Goal: Transaction & Acquisition: Download file/media

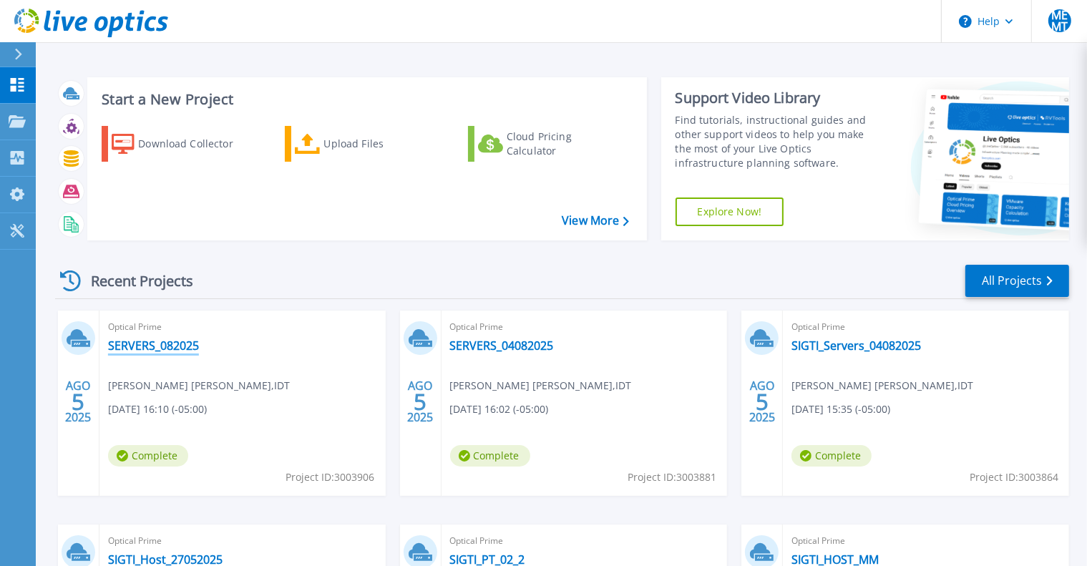
click at [160, 348] on link "SERVERS_082025" at bounding box center [153, 345] width 91 height 14
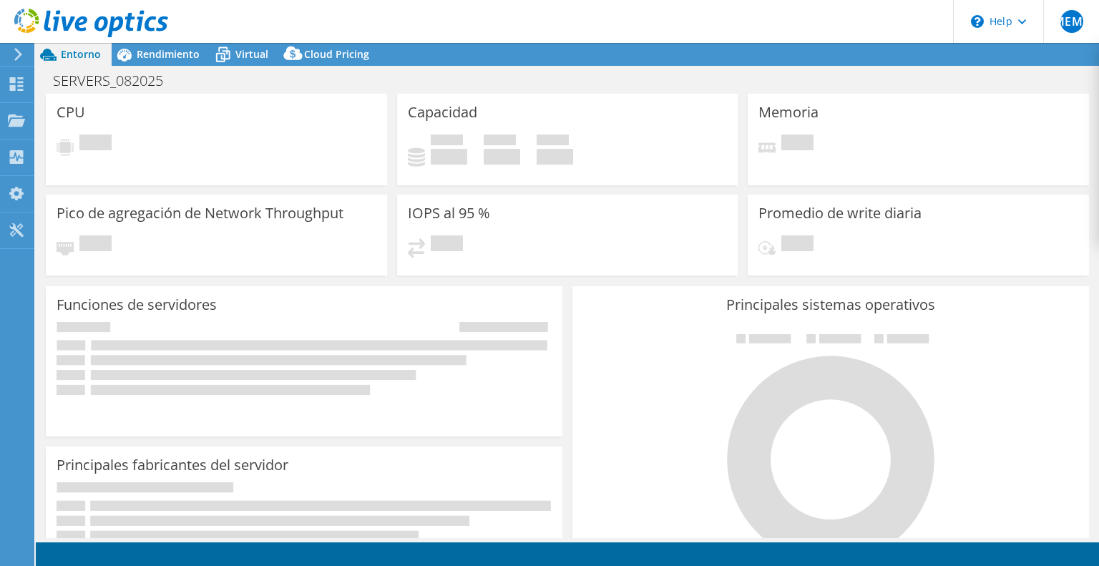
select select "USD"
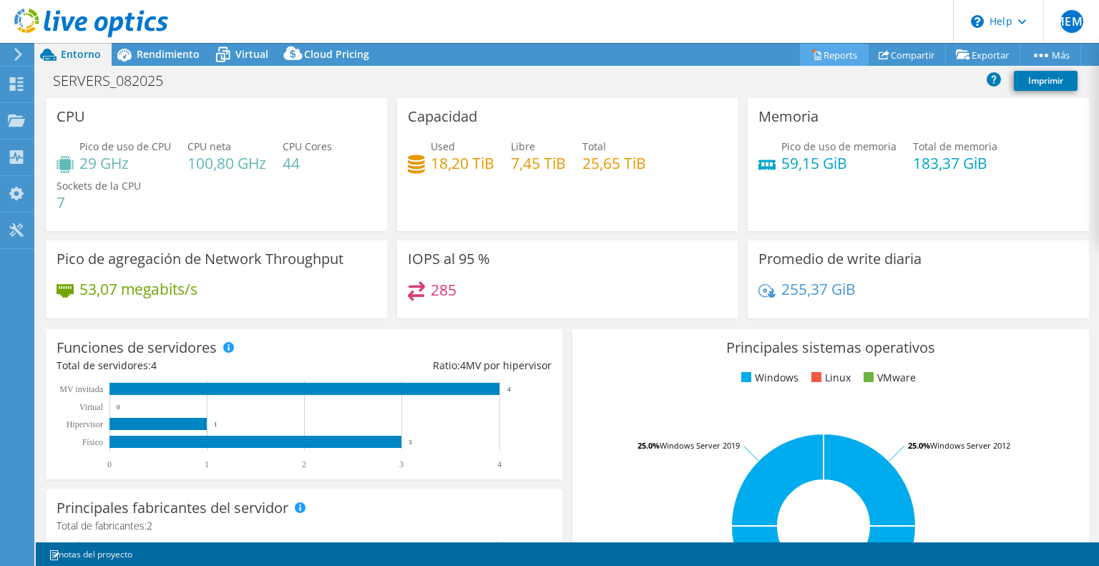
click at [834, 57] on link "Reports" at bounding box center [834, 55] width 69 height 22
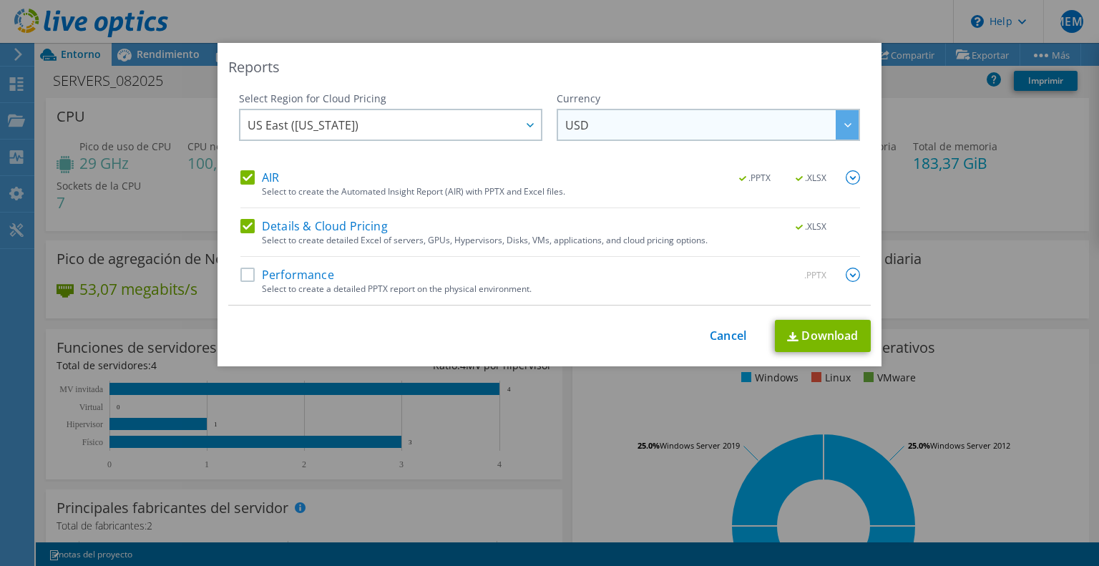
click at [780, 137] on span "USD" at bounding box center [711, 124] width 293 height 29
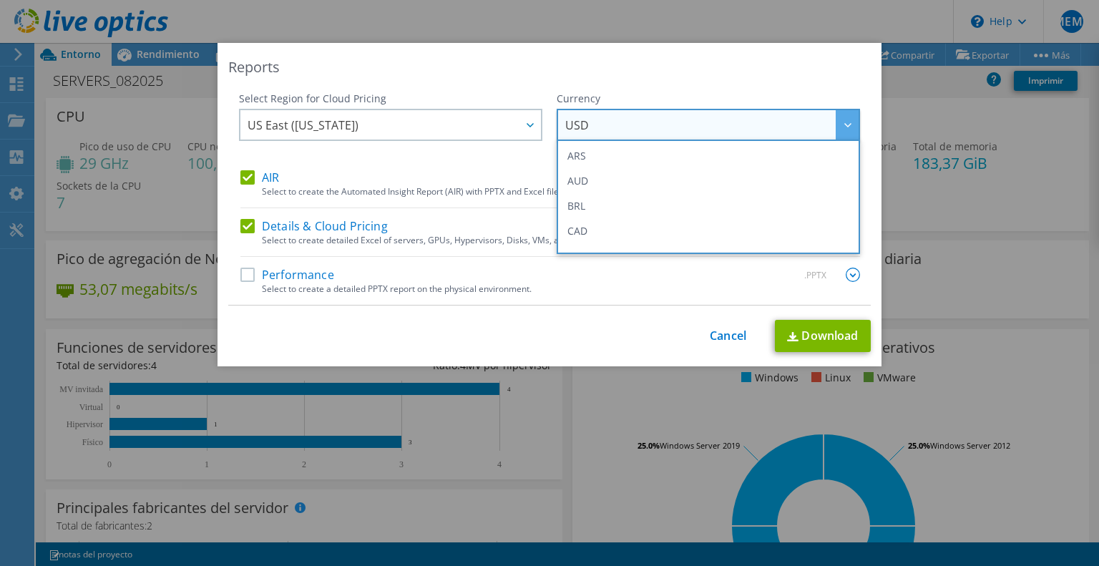
click at [780, 137] on span "USD" at bounding box center [711, 124] width 293 height 29
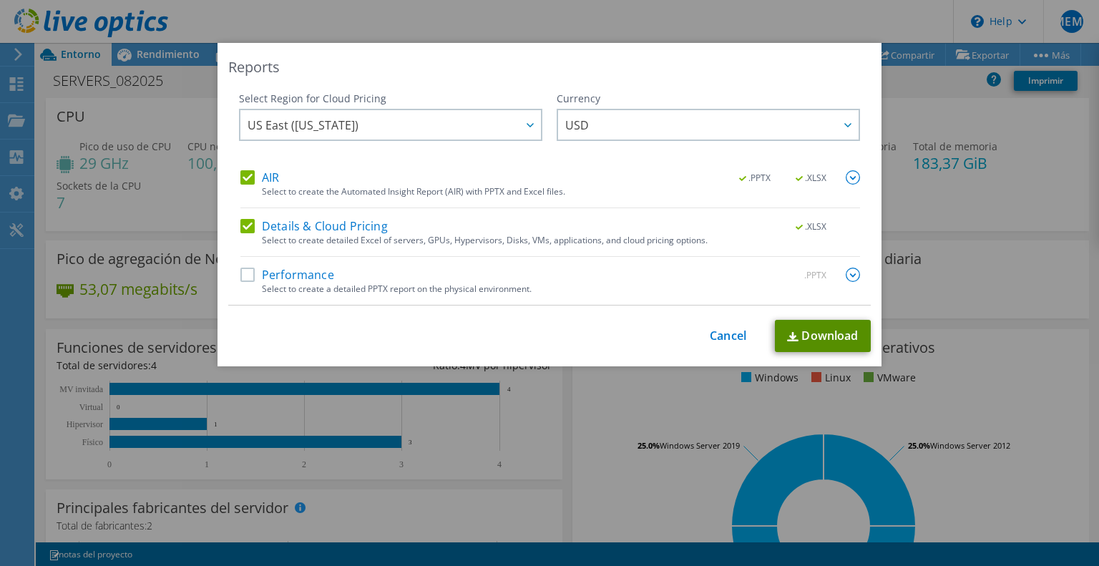
click at [807, 337] on link "Download" at bounding box center [823, 336] width 96 height 32
